Goal: Find specific page/section: Find specific page/section

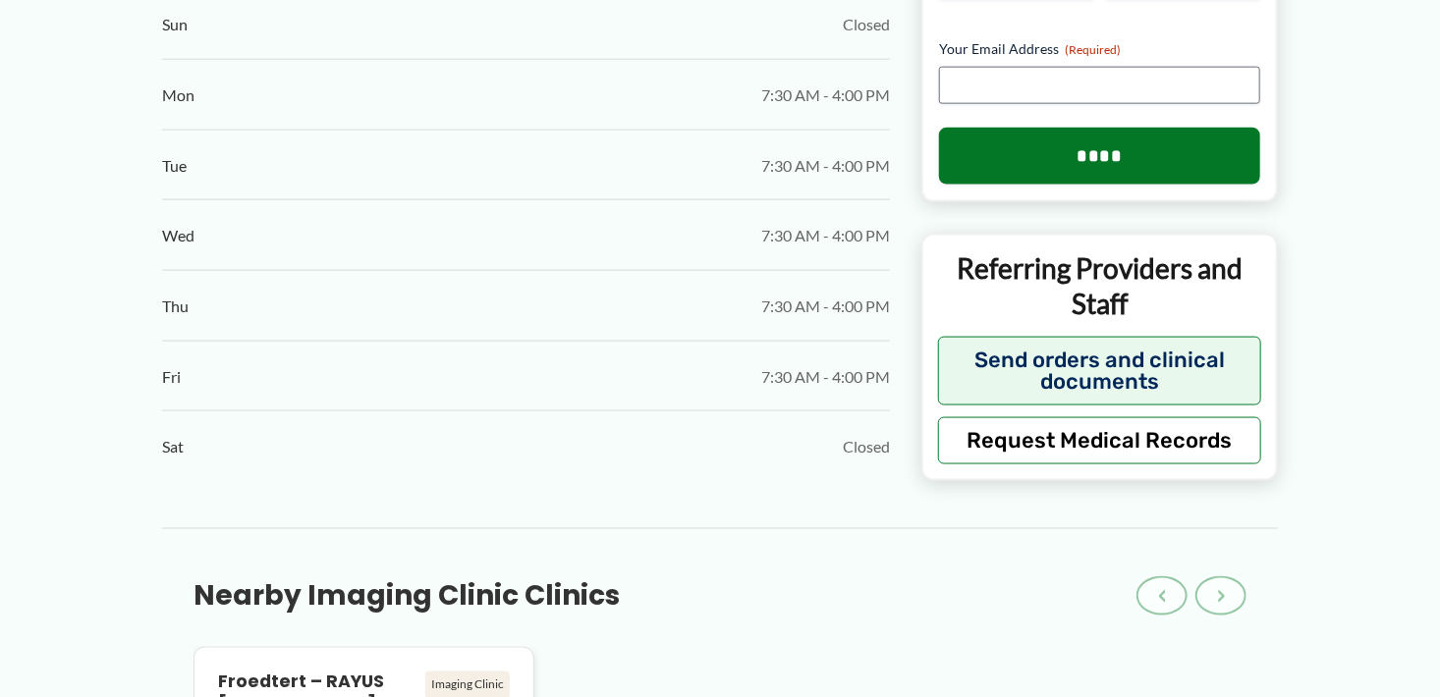
scroll to position [1080, 0]
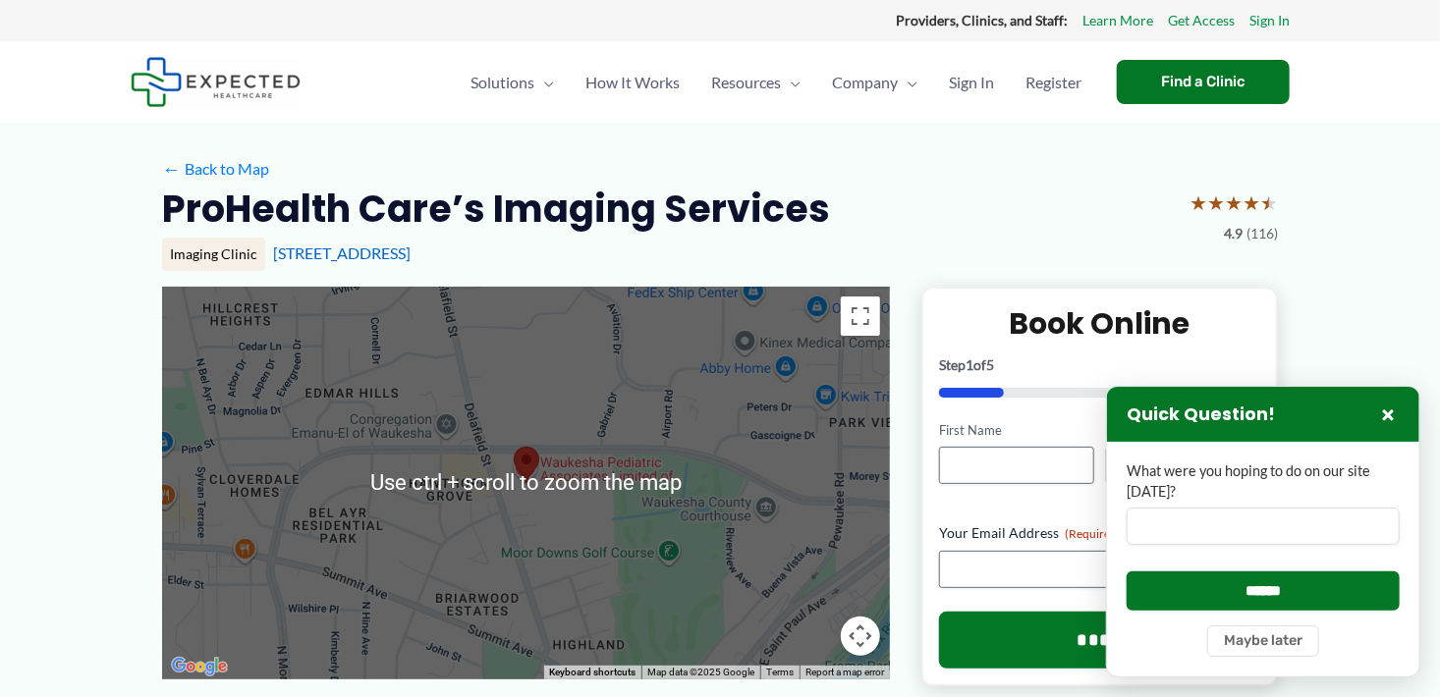
scroll to position [98, 0]
